Goal: Find specific page/section: Find specific page/section

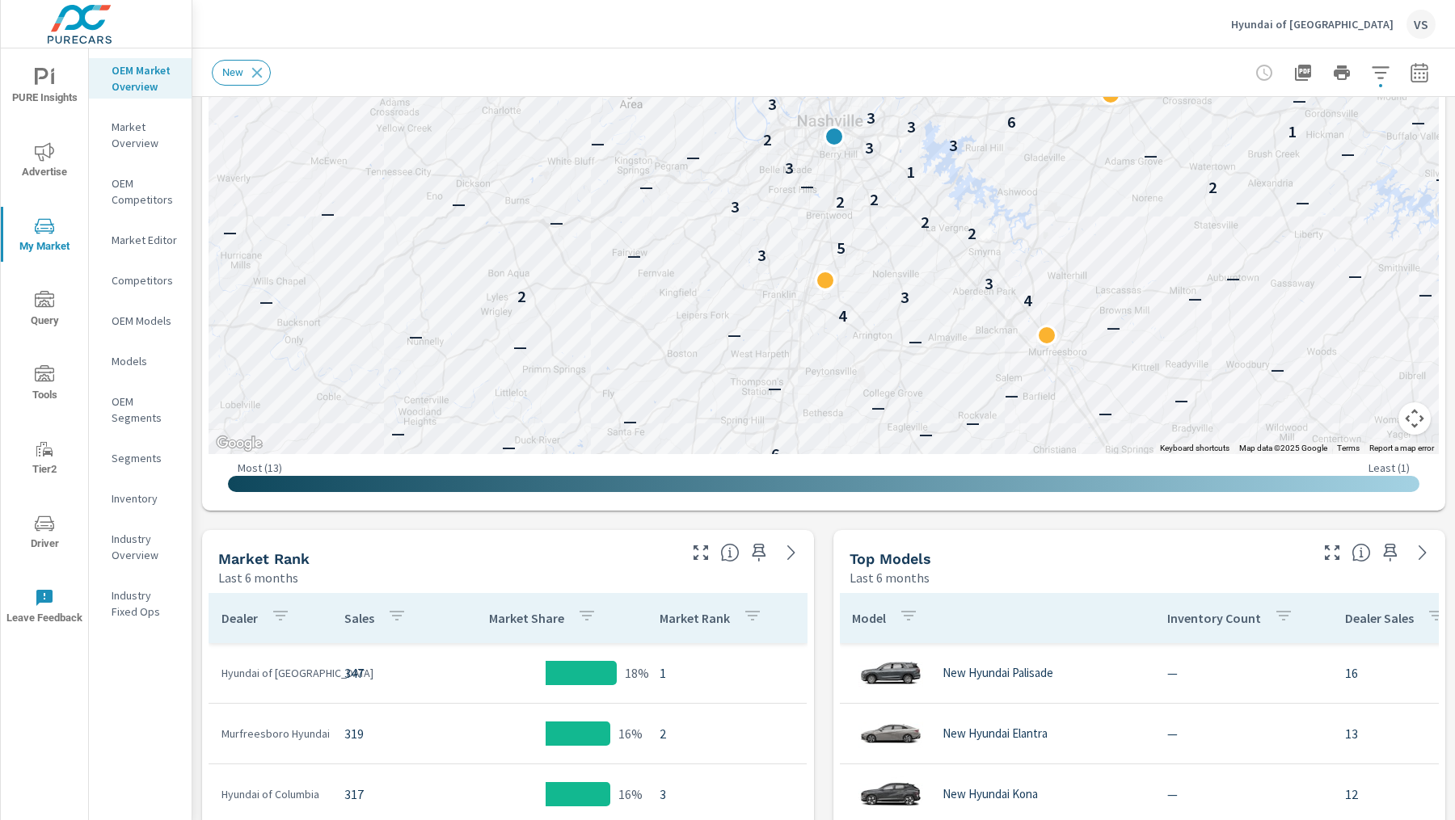
scroll to position [259, 0]
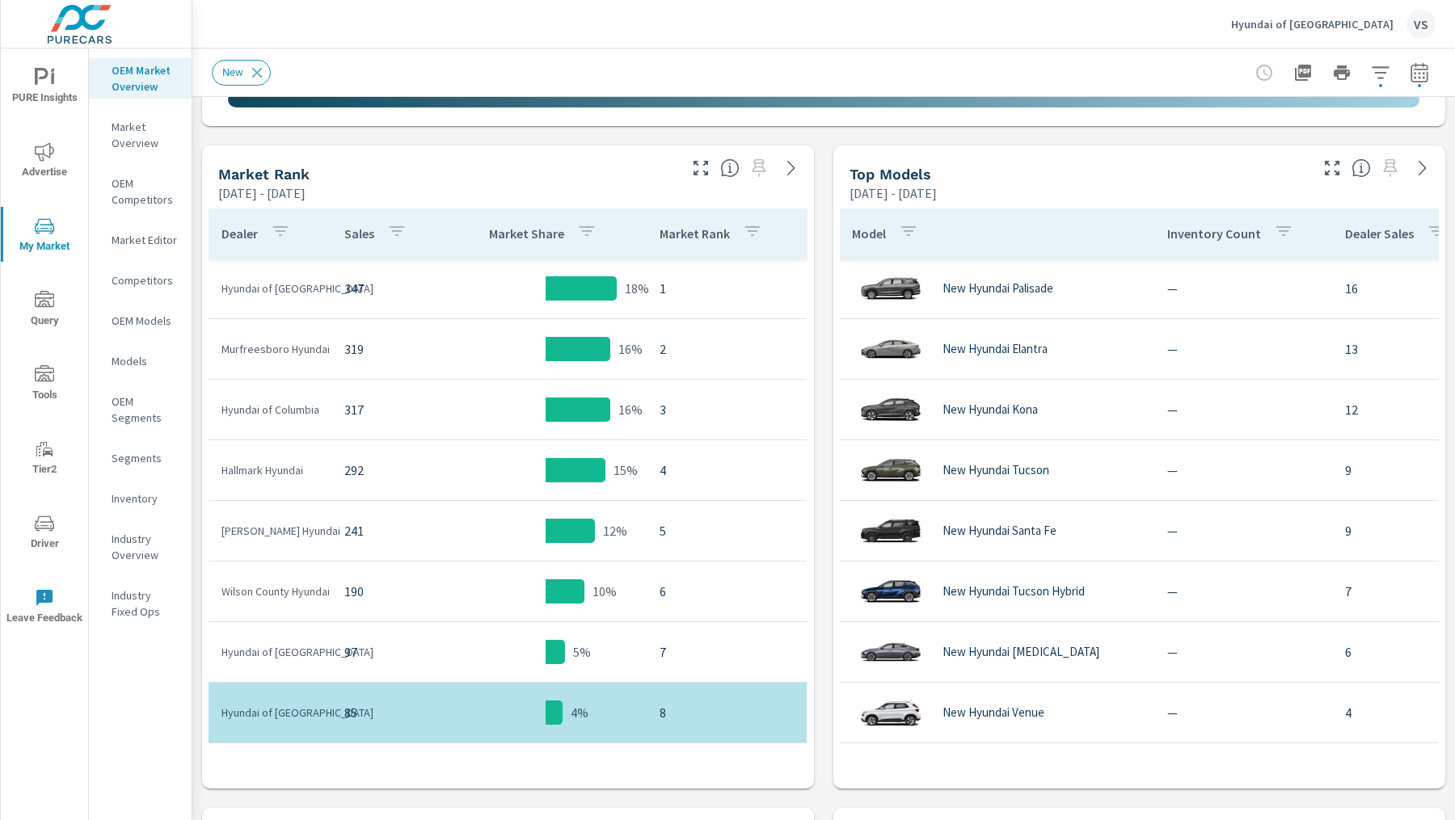
scroll to position [758, 0]
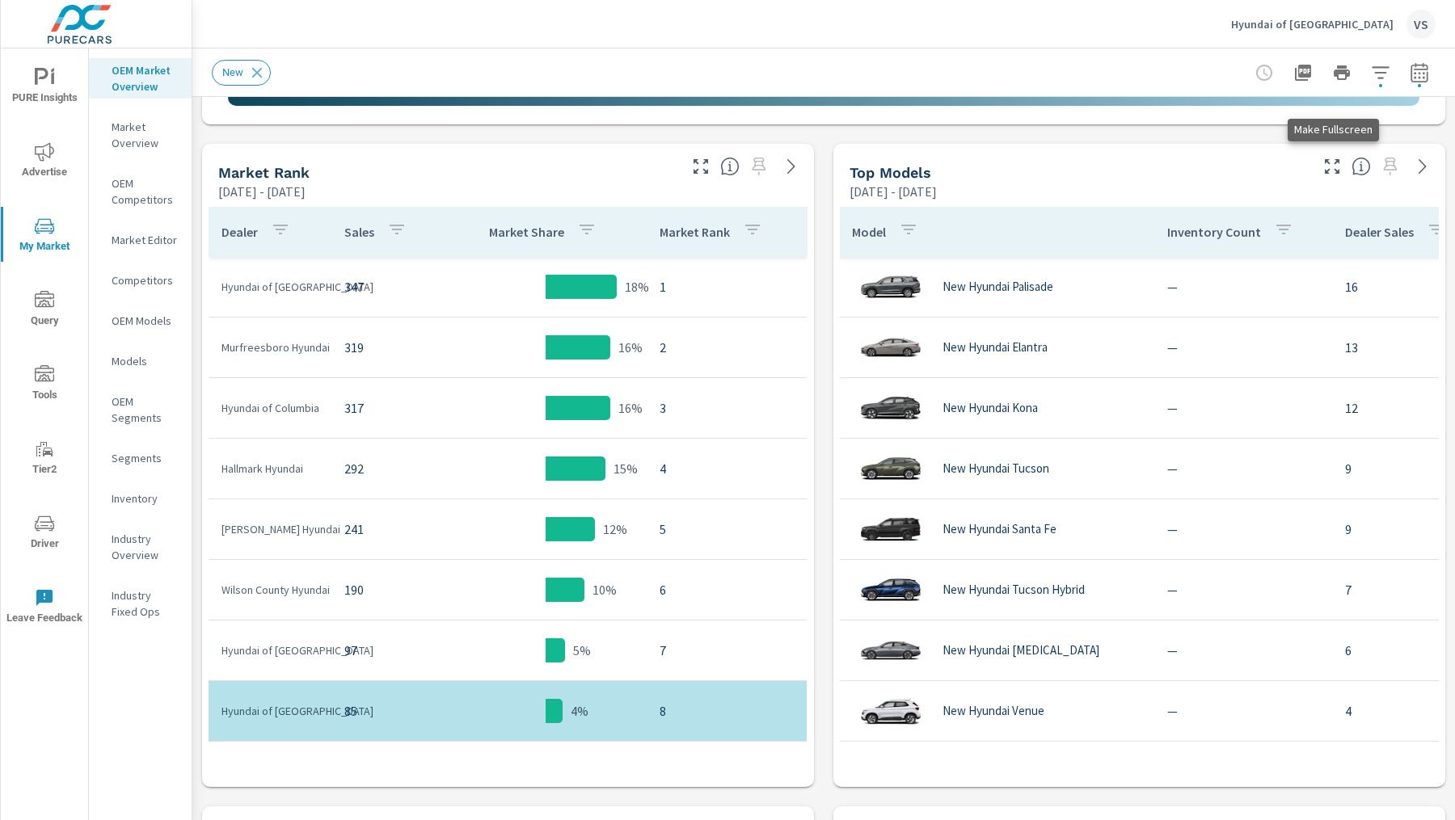
click at [1329, 168] on icon "button" at bounding box center [1332, 166] width 15 height 15
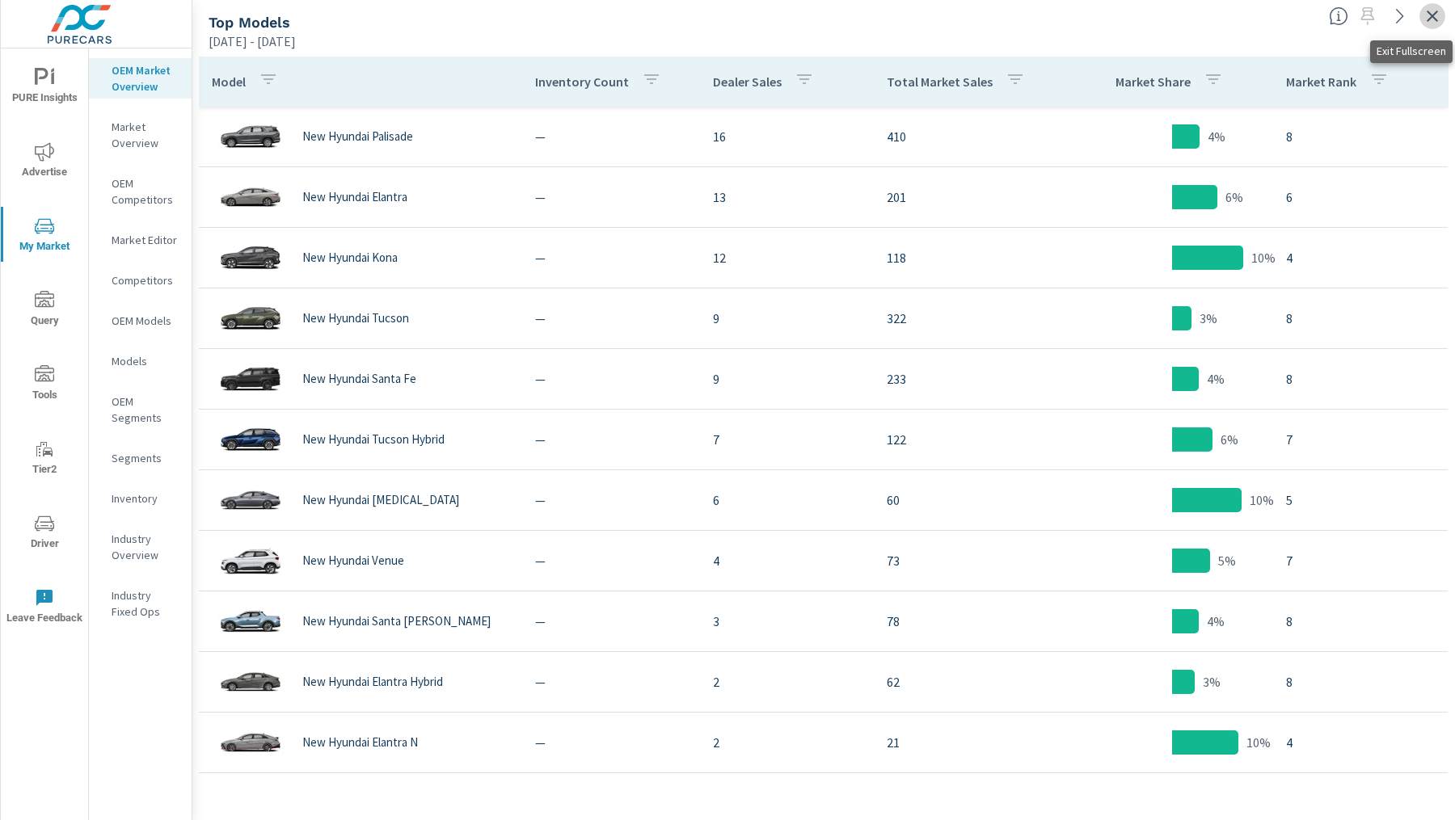
click at [1426, 16] on icon "button" at bounding box center [1432, 15] width 19 height 19
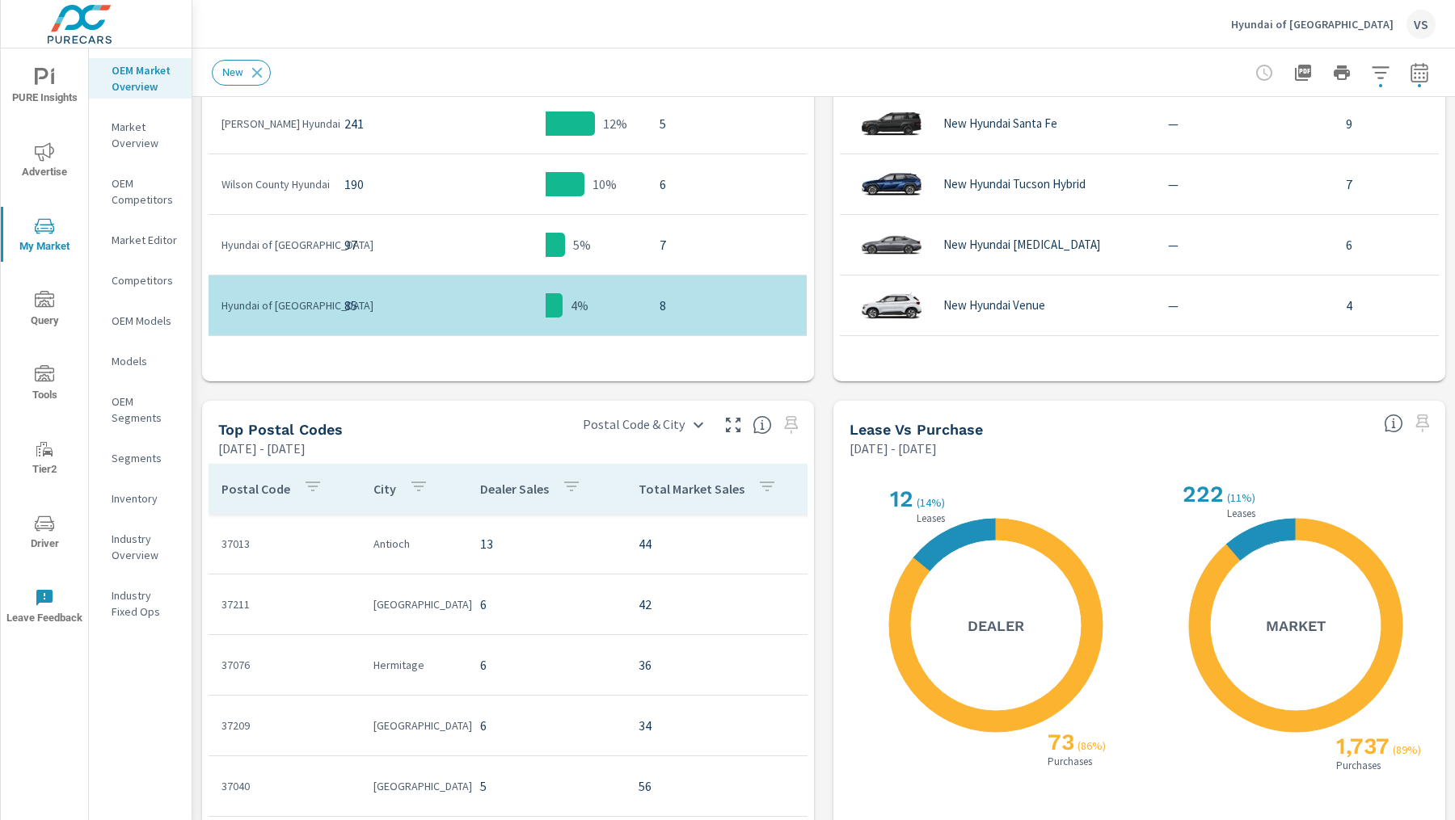
scroll to position [1394, 0]
